Goal: Find specific page/section: Find specific page/section

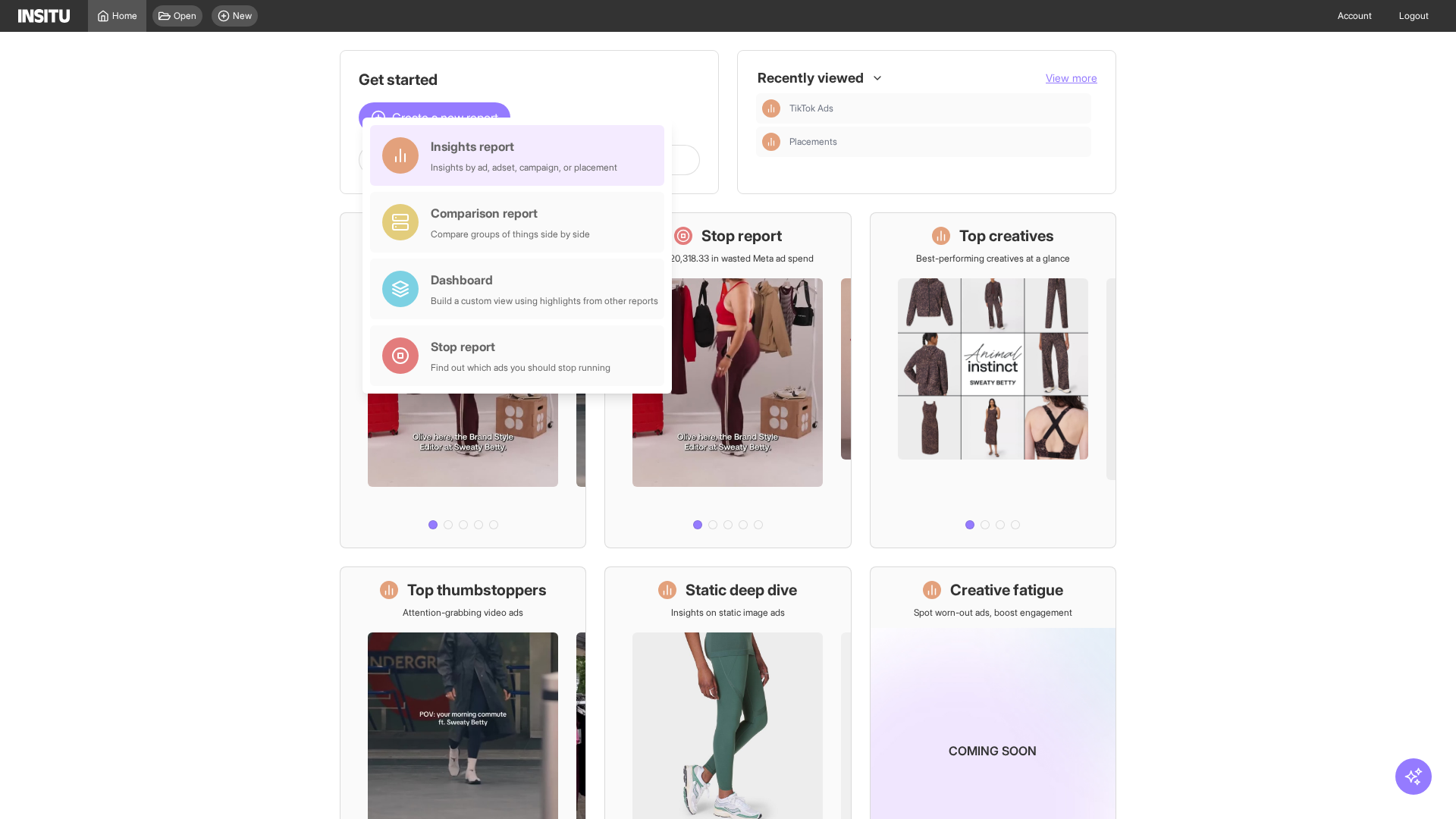
click at [521, 156] on div "Insights report Insights by ad, adset, campaign, or placement" at bounding box center [523, 156] width 187 height 36
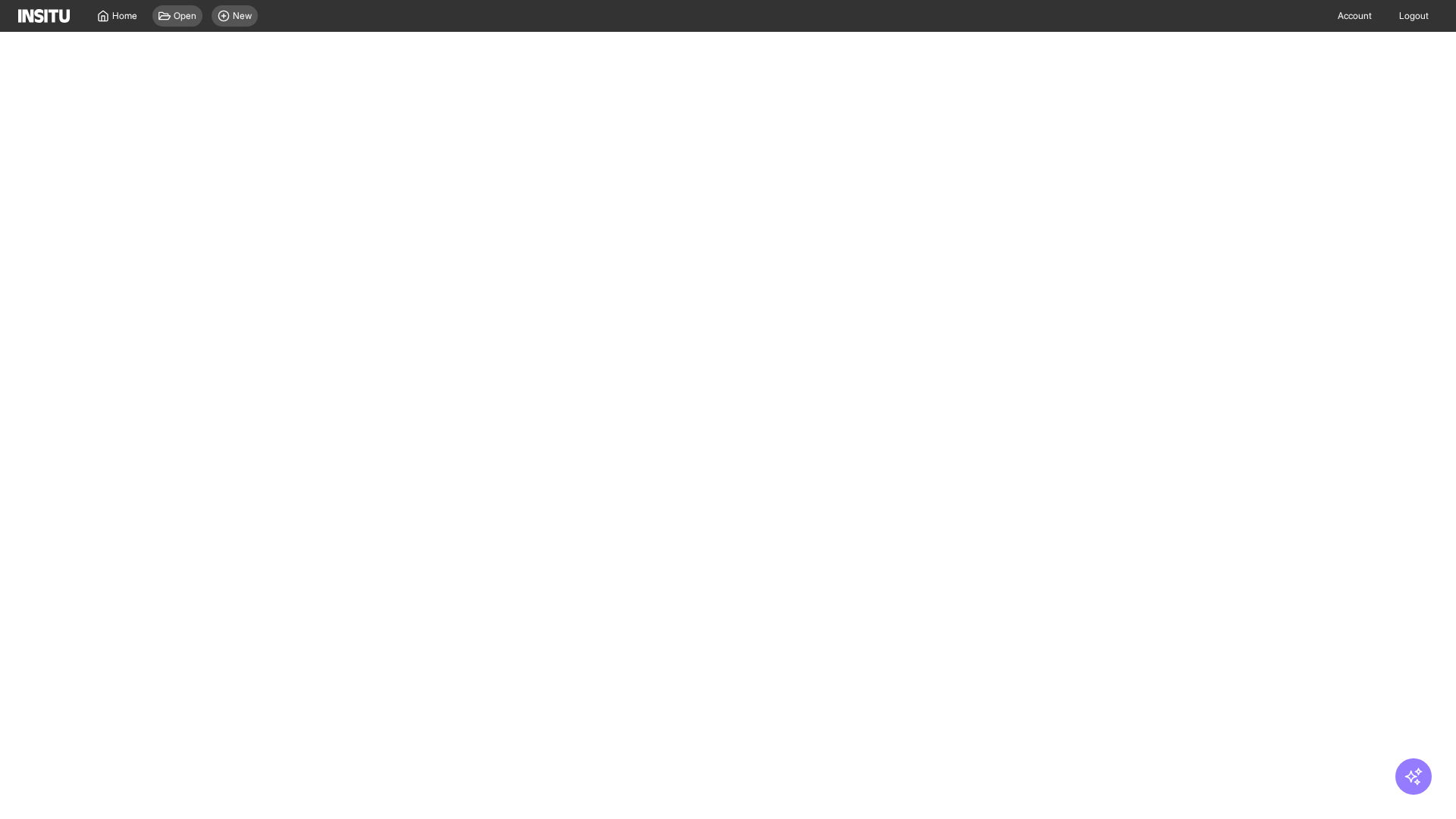
select select "**"
